Goal: Information Seeking & Learning: Learn about a topic

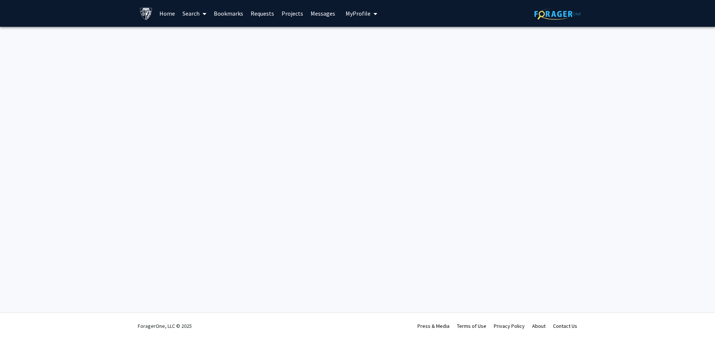
click at [548, 18] on img at bounding box center [558, 14] width 47 height 12
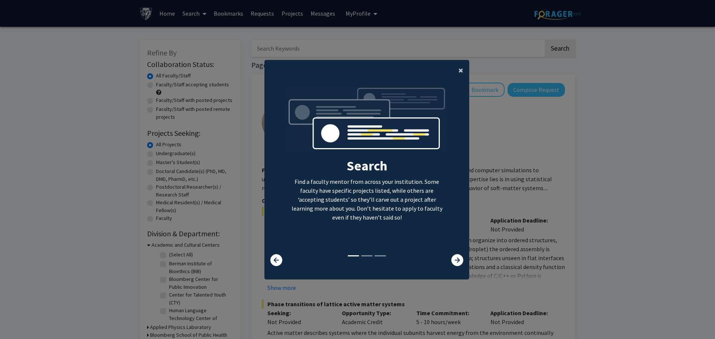
click at [455, 72] on button "×" at bounding box center [461, 70] width 17 height 21
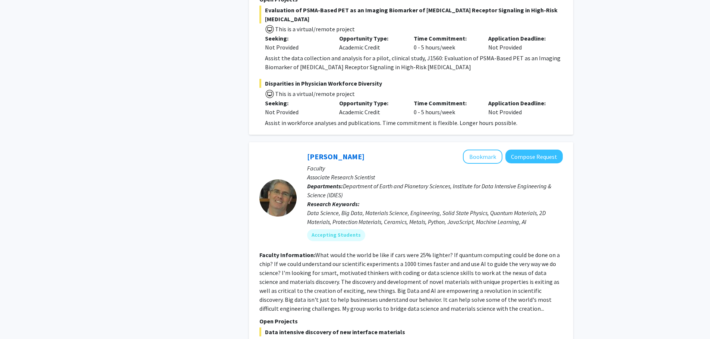
scroll to position [969, 0]
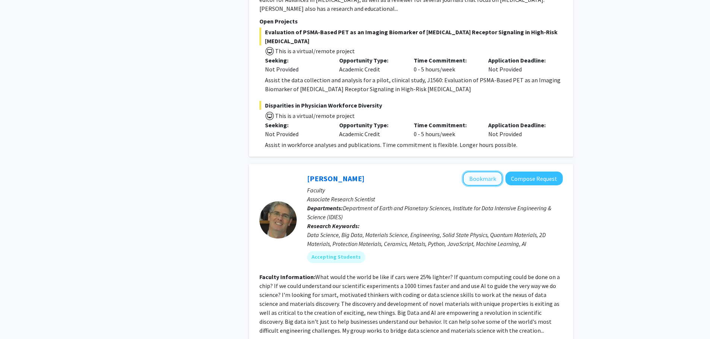
click at [484, 172] on button "Bookmark" at bounding box center [482, 179] width 39 height 14
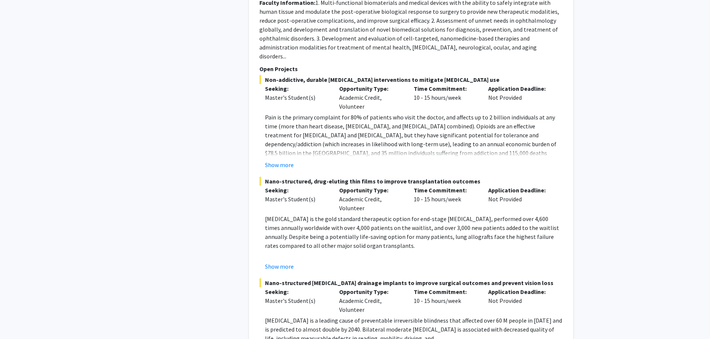
scroll to position [3787, 0]
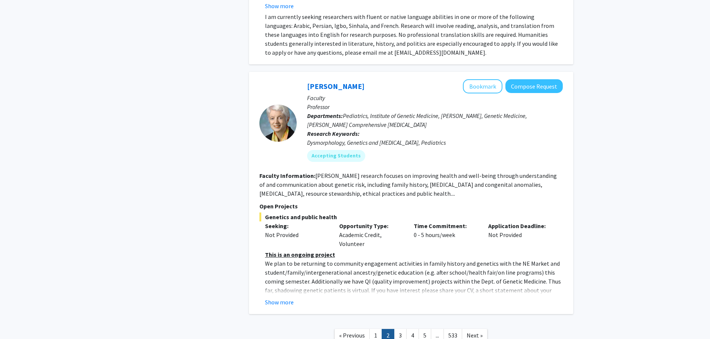
scroll to position [2731, 0]
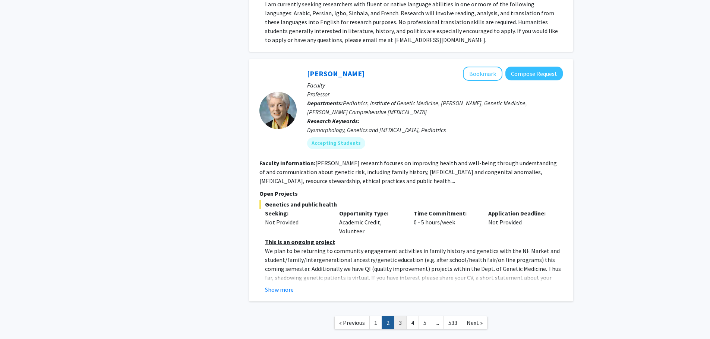
click at [402, 317] on link "3" at bounding box center [400, 323] width 13 height 13
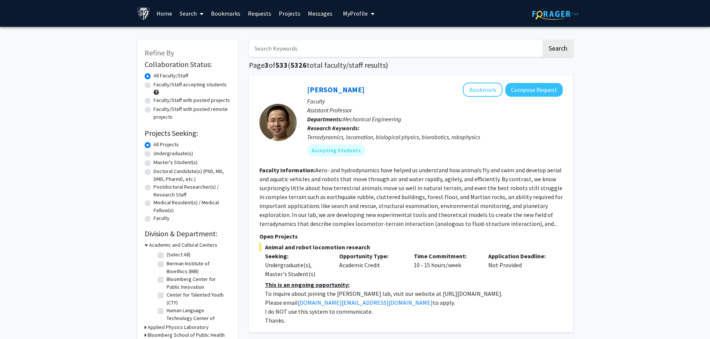
click at [170, 163] on label "Master's Student(s)" at bounding box center [176, 163] width 44 height 8
click at [158, 163] on input "Master's Student(s)" at bounding box center [156, 161] width 5 height 5
radio input "true"
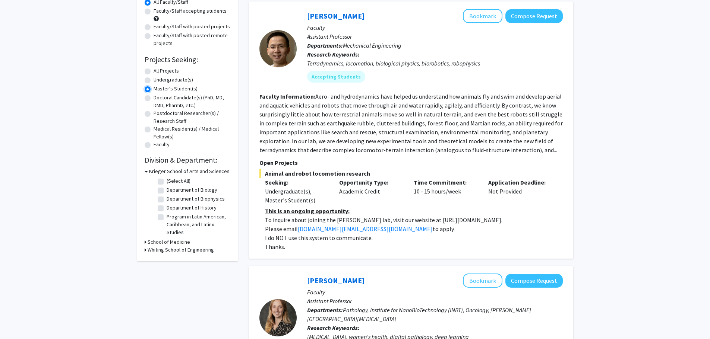
scroll to position [75, 0]
click at [175, 249] on h3 "Whiting School of Engineering" at bounding box center [181, 250] width 66 height 8
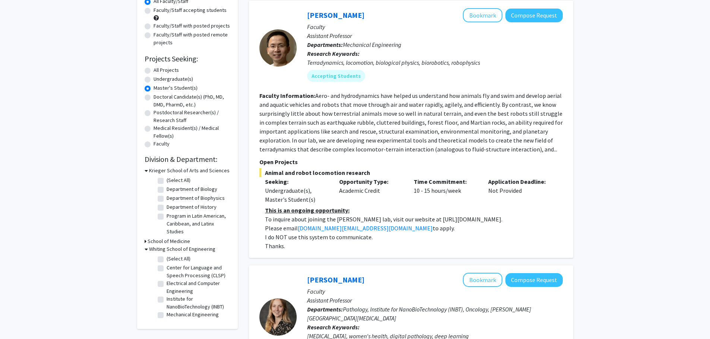
click at [167, 259] on label "(Select All)" at bounding box center [179, 259] width 24 height 8
click at [167, 259] on input "(Select All)" at bounding box center [169, 257] width 5 height 5
checkbox input "true"
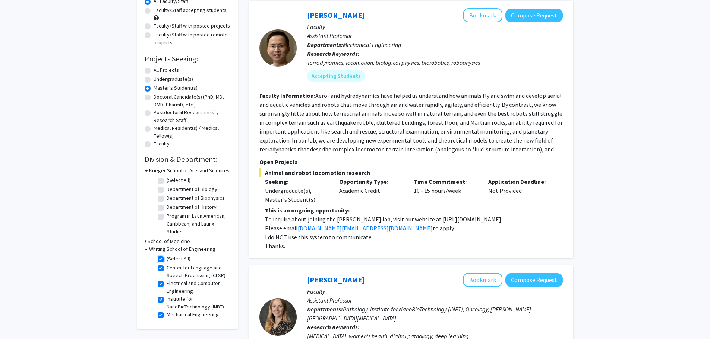
checkbox input "true"
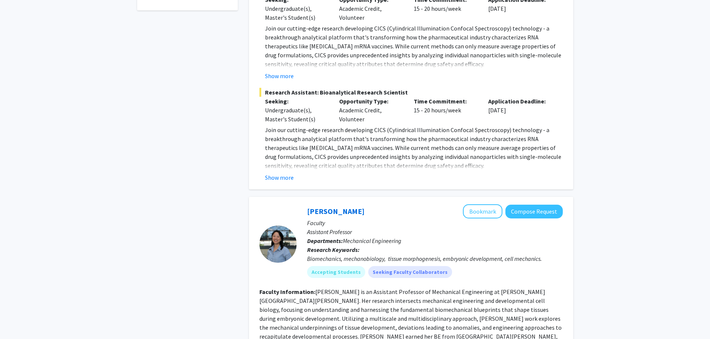
scroll to position [328, 0]
